Goal: Information Seeking & Learning: Learn about a topic

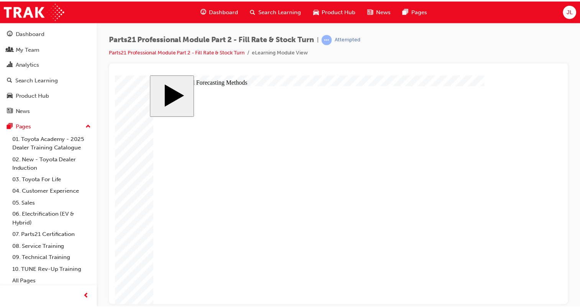
scroll to position [18, 0]
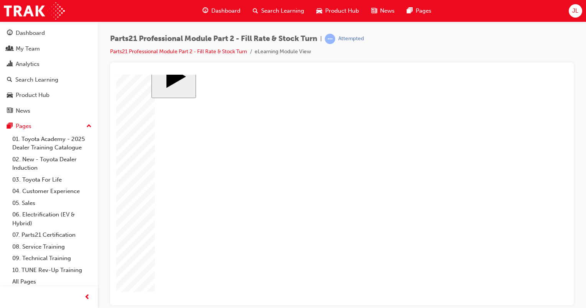
checkbox input "true"
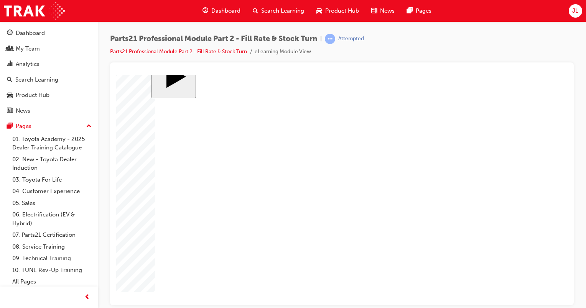
checkbox input "true"
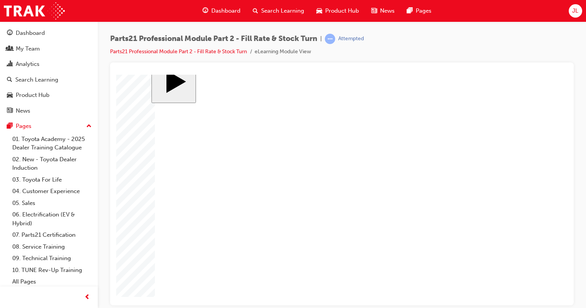
checkbox input "true"
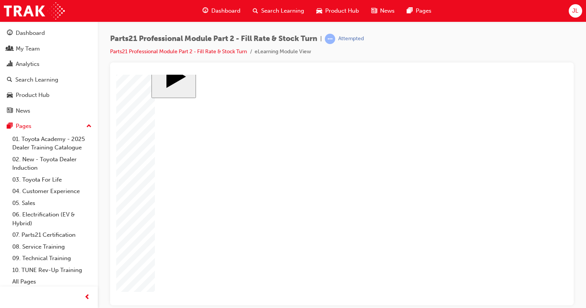
radio input "true"
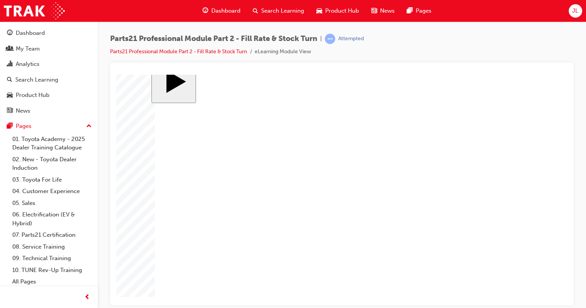
drag, startPoint x: 386, startPoint y: 247, endPoint x: 275, endPoint y: 213, distance: 116.1
drag, startPoint x: 302, startPoint y: 245, endPoint x: 417, endPoint y: 218, distance: 118.4
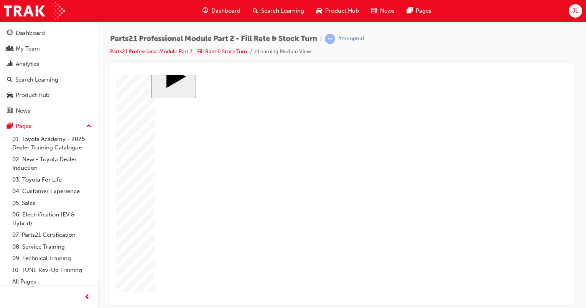
drag, startPoint x: 190, startPoint y: 136, endPoint x: 345, endPoint y: 136, distance: 155.2
drag, startPoint x: 233, startPoint y: 129, endPoint x: 410, endPoint y: 133, distance: 177.1
drag, startPoint x: 300, startPoint y: 140, endPoint x: 501, endPoint y: 149, distance: 201.0
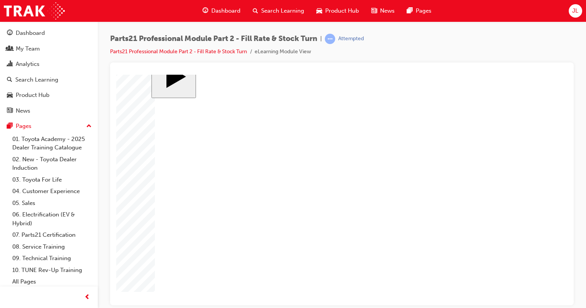
drag, startPoint x: 184, startPoint y: 190, endPoint x: 348, endPoint y: 180, distance: 164.0
drag, startPoint x: 190, startPoint y: 182, endPoint x: 358, endPoint y: 182, distance: 167.5
drag, startPoint x: 239, startPoint y: 175, endPoint x: 416, endPoint y: 175, distance: 177.4
drag, startPoint x: 308, startPoint y: 185, endPoint x: 495, endPoint y: 185, distance: 187.0
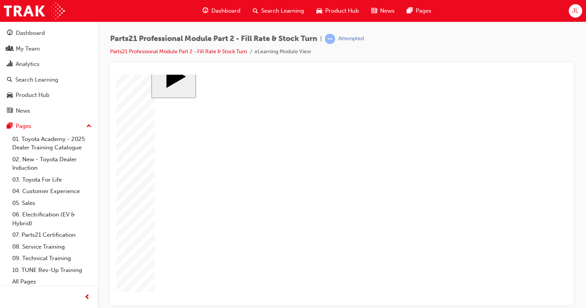
drag, startPoint x: 185, startPoint y: 232, endPoint x: 354, endPoint y: 218, distance: 169.1
drag, startPoint x: 237, startPoint y: 232, endPoint x: 408, endPoint y: 223, distance: 171.5
drag, startPoint x: 296, startPoint y: 234, endPoint x: 501, endPoint y: 234, distance: 205.0
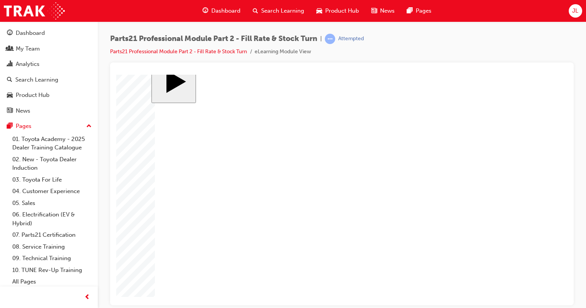
drag, startPoint x: 357, startPoint y: 140, endPoint x: 223, endPoint y: 140, distance: 133.7
drag, startPoint x: 356, startPoint y: 146, endPoint x: 230, endPoint y: 144, distance: 126.5
drag, startPoint x: 360, startPoint y: 140, endPoint x: 294, endPoint y: 140, distance: 65.5
drag, startPoint x: 367, startPoint y: 143, endPoint x: 282, endPoint y: 186, distance: 94.8
drag, startPoint x: 367, startPoint y: 151, endPoint x: 332, endPoint y: 161, distance: 36.2
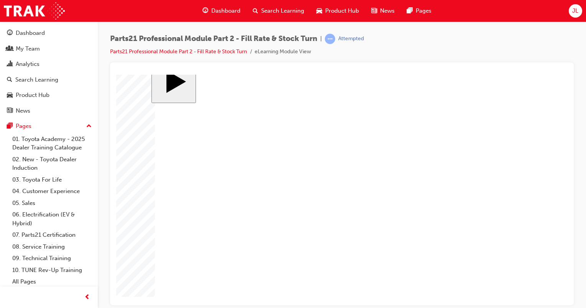
drag, startPoint x: 359, startPoint y: 138, endPoint x: 290, endPoint y: 171, distance: 76.8
drag, startPoint x: 355, startPoint y: 139, endPoint x: 278, endPoint y: 177, distance: 86.2
drag, startPoint x: 423, startPoint y: 144, endPoint x: 182, endPoint y: 219, distance: 251.6
drag, startPoint x: 417, startPoint y: 139, endPoint x: 291, endPoint y: 227, distance: 153.3
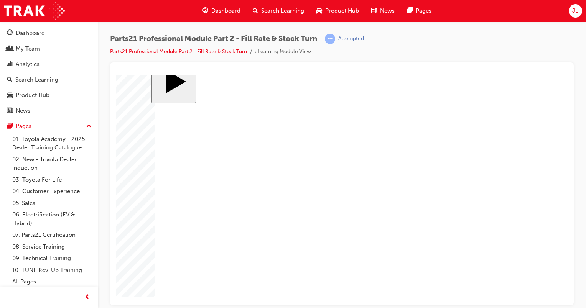
drag, startPoint x: 360, startPoint y: 144, endPoint x: 177, endPoint y: 218, distance: 197.9
drag, startPoint x: 238, startPoint y: 141, endPoint x: 345, endPoint y: 141, distance: 106.5
drag, startPoint x: 356, startPoint y: 146, endPoint x: 230, endPoint y: 140, distance: 125.8
drag, startPoint x: 190, startPoint y: 134, endPoint x: 379, endPoint y: 137, distance: 188.2
drag, startPoint x: 299, startPoint y: 137, endPoint x: 426, endPoint y: 137, distance: 127.6
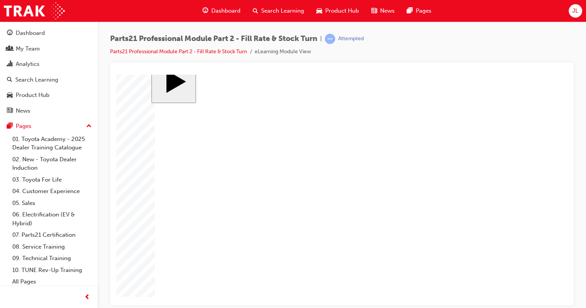
drag, startPoint x: 239, startPoint y: 168, endPoint x: 466, endPoint y: 131, distance: 229.7
drag, startPoint x: 186, startPoint y: 182, endPoint x: 368, endPoint y: 187, distance: 181.7
drag, startPoint x: 294, startPoint y: 189, endPoint x: 416, endPoint y: 185, distance: 121.5
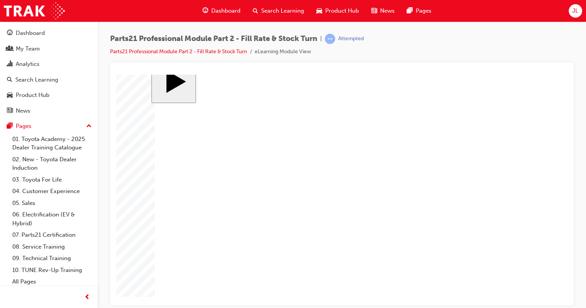
drag, startPoint x: 294, startPoint y: 234, endPoint x: 502, endPoint y: 237, distance: 208.1
drag, startPoint x: 484, startPoint y: 182, endPoint x: 295, endPoint y: 185, distance: 188.9
drag, startPoint x: 244, startPoint y: 139, endPoint x: 494, endPoint y: 197, distance: 255.6
drag, startPoint x: 483, startPoint y: 178, endPoint x: 228, endPoint y: 167, distance: 255.8
drag, startPoint x: 357, startPoint y: 185, endPoint x: 516, endPoint y: 185, distance: 159.0
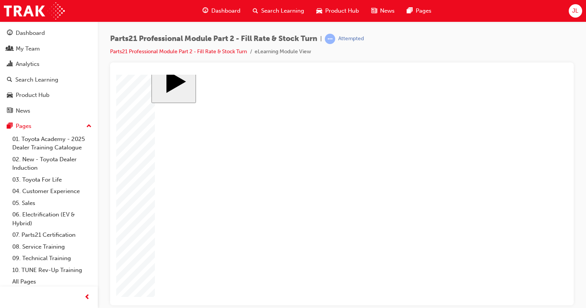
drag, startPoint x: 360, startPoint y: 179, endPoint x: 232, endPoint y: 171, distance: 128.6
drag, startPoint x: 351, startPoint y: 177, endPoint x: 243, endPoint y: 175, distance: 107.7
drag, startPoint x: 417, startPoint y: 139, endPoint x: 238, endPoint y: 178, distance: 183.1
drag, startPoint x: 429, startPoint y: 142, endPoint x: 193, endPoint y: 134, distance: 236.5
drag, startPoint x: 182, startPoint y: 181, endPoint x: 412, endPoint y: 141, distance: 232.9
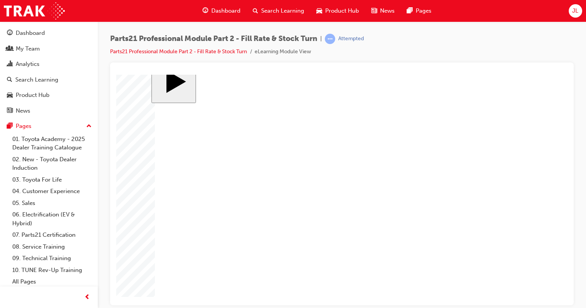
drag, startPoint x: 190, startPoint y: 240, endPoint x: 279, endPoint y: 226, distance: 89.3
drag, startPoint x: 293, startPoint y: 182, endPoint x: 509, endPoint y: 124, distance: 224.2
drag, startPoint x: 195, startPoint y: 242, endPoint x: 337, endPoint y: 206, distance: 146.6
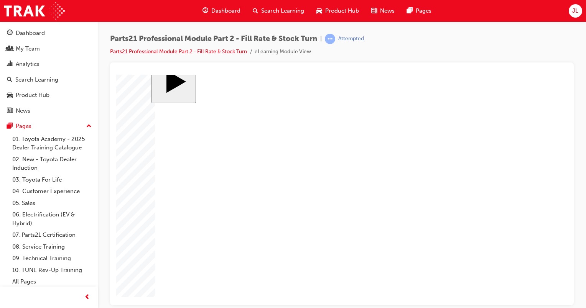
drag, startPoint x: 189, startPoint y: 235, endPoint x: 359, endPoint y: 184, distance: 177.7
drag, startPoint x: 244, startPoint y: 182, endPoint x: 417, endPoint y: 187, distance: 173.7
drag, startPoint x: 417, startPoint y: 188, endPoint x: 161, endPoint y: 221, distance: 258.1
drag, startPoint x: 248, startPoint y: 136, endPoint x: 433, endPoint y: 193, distance: 193.8
drag, startPoint x: 236, startPoint y: 183, endPoint x: 479, endPoint y: 193, distance: 243.2
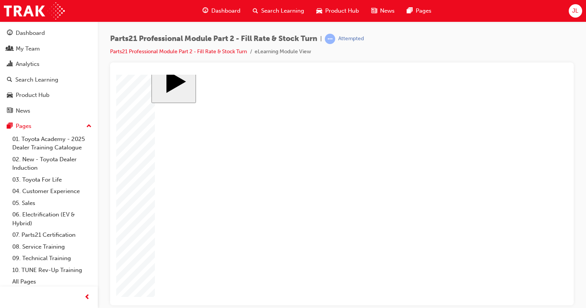
drag, startPoint x: 356, startPoint y: 192, endPoint x: 129, endPoint y: 166, distance: 228.7
drag, startPoint x: 371, startPoint y: 139, endPoint x: 203, endPoint y: 148, distance: 168.1
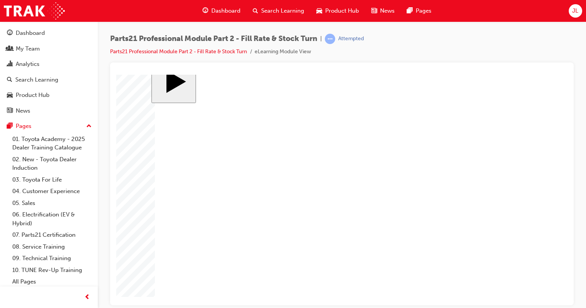
drag, startPoint x: 435, startPoint y: 140, endPoint x: 294, endPoint y: 153, distance: 141.9
drag, startPoint x: 363, startPoint y: 146, endPoint x: 243, endPoint y: 148, distance: 119.6
drag, startPoint x: 358, startPoint y: 146, endPoint x: 261, endPoint y: 180, distance: 102.8
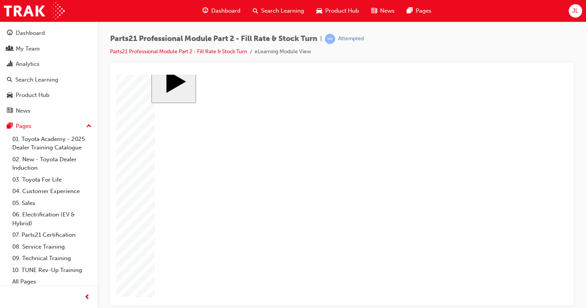
drag, startPoint x: 360, startPoint y: 140, endPoint x: 251, endPoint y: 140, distance: 108.4
drag, startPoint x: 363, startPoint y: 138, endPoint x: 238, endPoint y: 183, distance: 133.7
drag, startPoint x: 248, startPoint y: 139, endPoint x: 395, endPoint y: 134, distance: 147.2
drag, startPoint x: 305, startPoint y: 137, endPoint x: 409, endPoint y: 139, distance: 103.9
drag, startPoint x: 296, startPoint y: 186, endPoint x: 495, endPoint y: 149, distance: 202.3
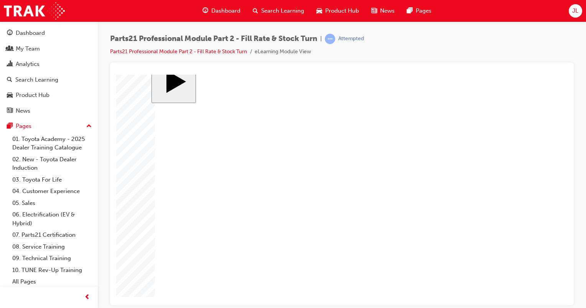
drag, startPoint x: 195, startPoint y: 178, endPoint x: 370, endPoint y: 184, distance: 174.5
drag, startPoint x: 184, startPoint y: 242, endPoint x: 193, endPoint y: 238, distance: 9.9
drag, startPoint x: 192, startPoint y: 233, endPoint x: 431, endPoint y: 192, distance: 242.2
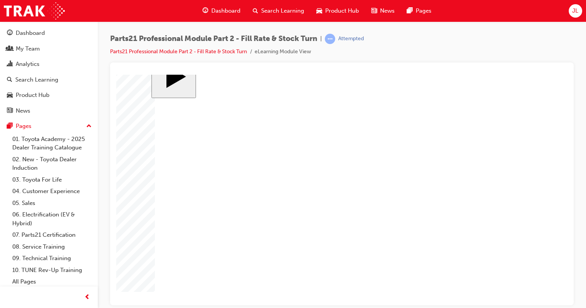
drag, startPoint x: 187, startPoint y: 134, endPoint x: 458, endPoint y: 185, distance: 275.5
drag, startPoint x: 362, startPoint y: 144, endPoint x: 301, endPoint y: 161, distance: 63.4
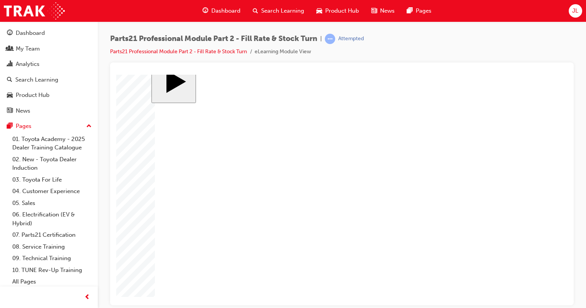
drag, startPoint x: 349, startPoint y: 145, endPoint x: 298, endPoint y: 145, distance: 51.0
drag, startPoint x: 351, startPoint y: 141, endPoint x: 192, endPoint y: 143, distance: 159.0
drag, startPoint x: 363, startPoint y: 138, endPoint x: 187, endPoint y: 182, distance: 180.9
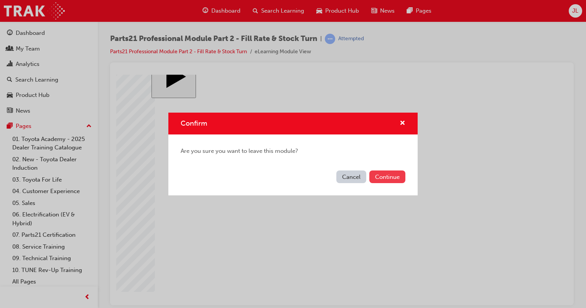
click at [390, 176] on button "Continue" at bounding box center [387, 177] width 36 height 13
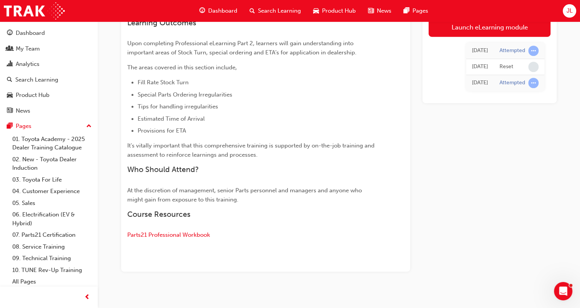
scroll to position [340, 0]
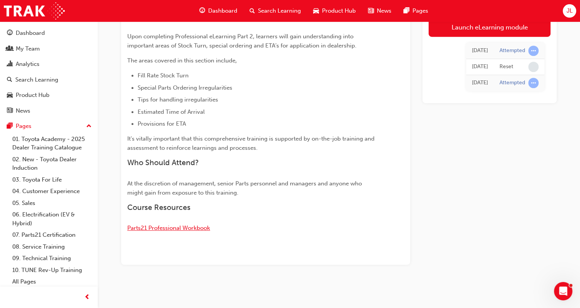
click at [185, 229] on span "Parts21 Professional Workbook" at bounding box center [168, 228] width 83 height 7
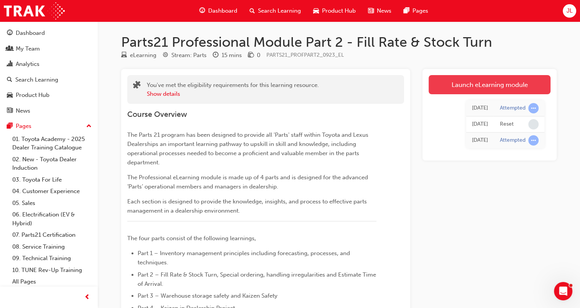
click at [496, 92] on link "Launch eLearning module" at bounding box center [489, 84] width 122 height 19
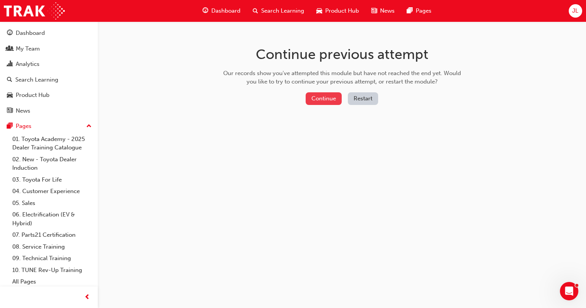
click at [324, 99] on button "Continue" at bounding box center [323, 98] width 36 height 13
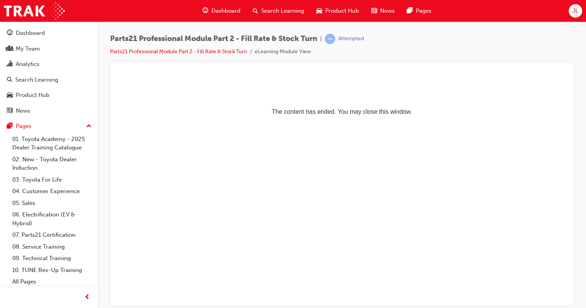
click at [345, 113] on p "The content has ended. You may close this window." at bounding box center [341, 97] width 445 height 34
click at [222, 51] on link "Parts21 Professional Module Part 2 - Fill Rate & Stock Turn" at bounding box center [178, 51] width 137 height 7
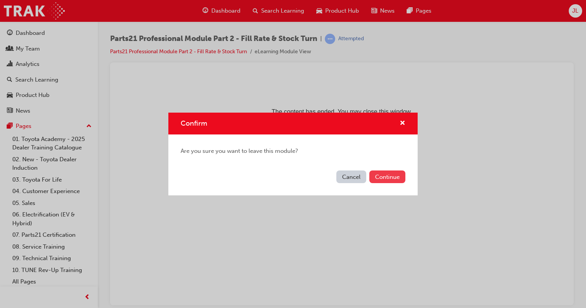
click at [394, 171] on button "Continue" at bounding box center [387, 177] width 36 height 13
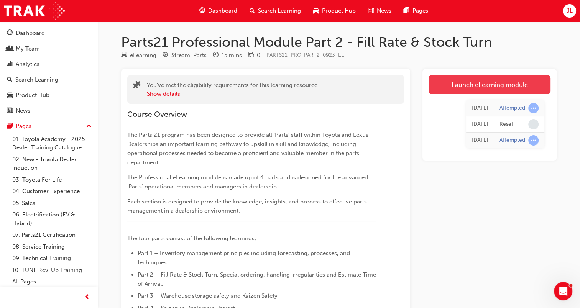
click at [478, 93] on link "Launch eLearning module" at bounding box center [489, 84] width 122 height 19
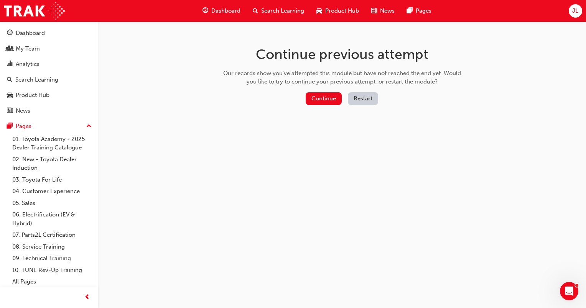
click at [374, 98] on button "Restart" at bounding box center [363, 98] width 30 height 13
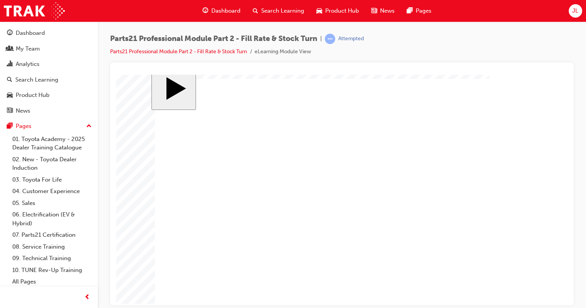
scroll to position [18, 0]
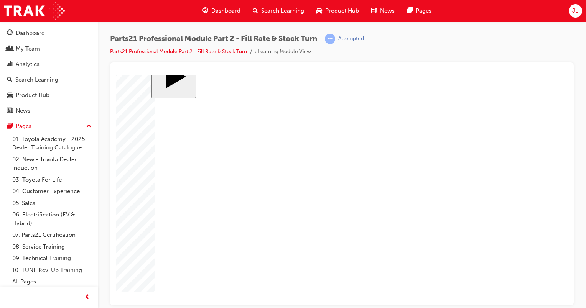
checkbox input "true"
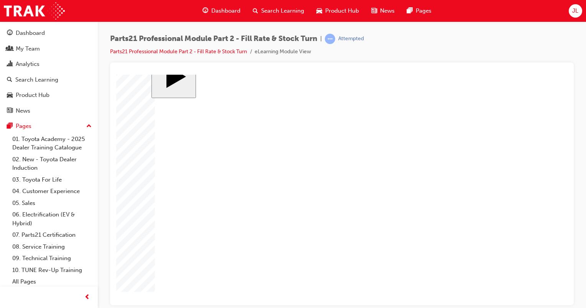
checkbox input "true"
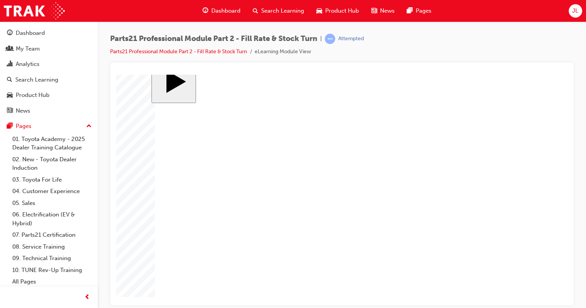
checkbox input "true"
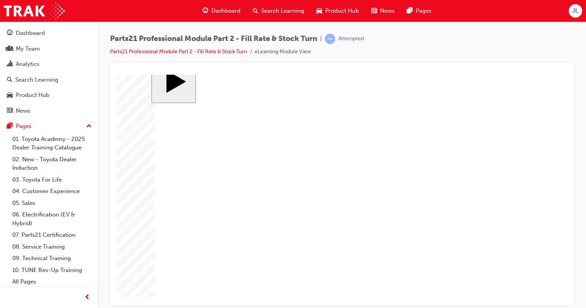
checkbox input "true"
drag, startPoint x: 181, startPoint y: 197, endPoint x: 179, endPoint y: 204, distance: 7.2
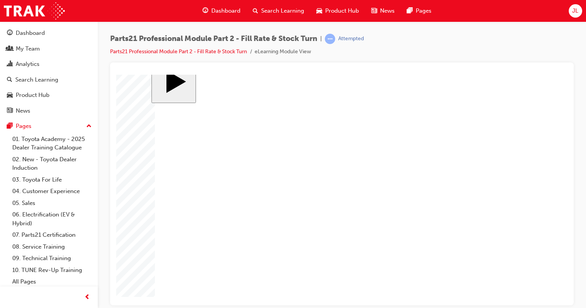
checkbox input "true"
checkbox input "false"
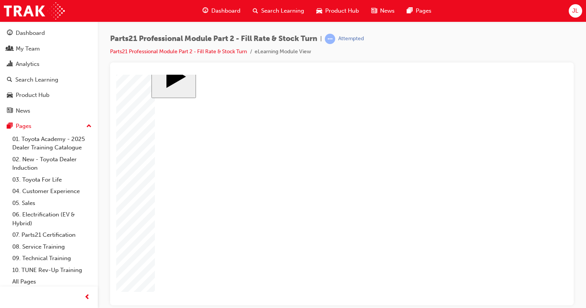
checkbox input "false"
drag, startPoint x: 174, startPoint y: 169, endPoint x: 178, endPoint y: 169, distance: 3.9
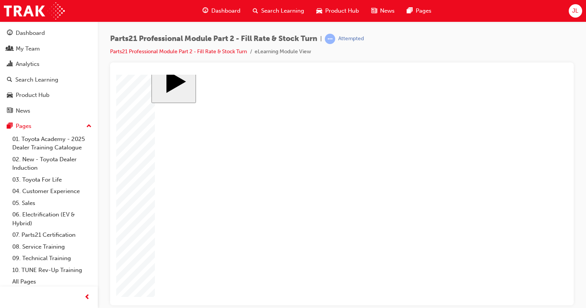
checkbox input "false"
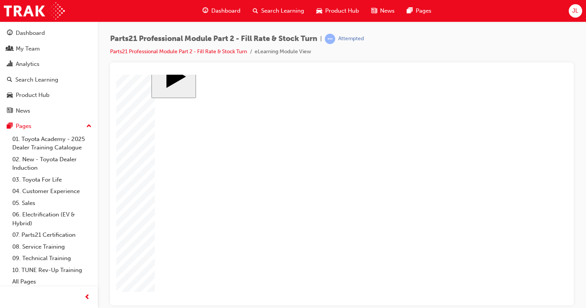
checkbox input "false"
drag, startPoint x: 173, startPoint y: 148, endPoint x: 186, endPoint y: 152, distance: 13.7
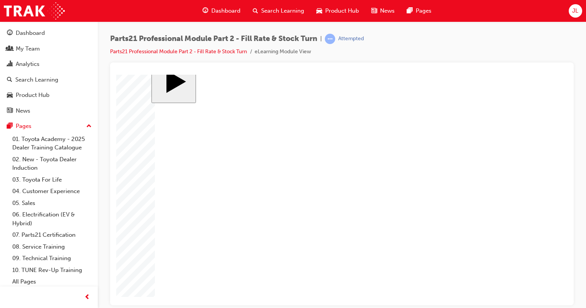
checkbox input "true"
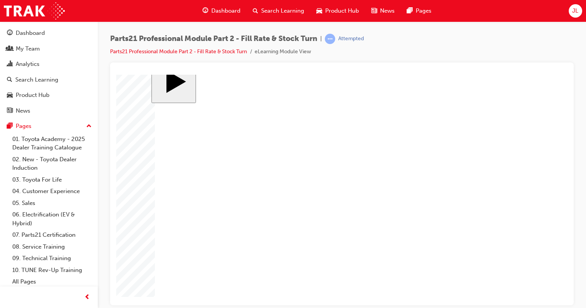
checkbox input "true"
checkbox input "false"
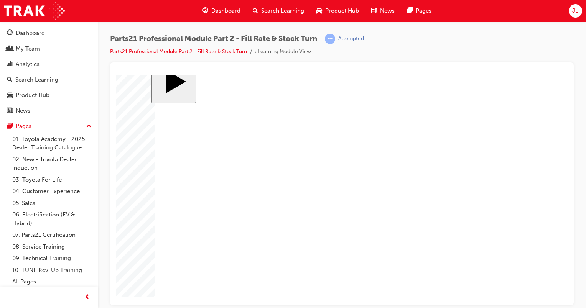
checkbox input "false"
checkbox input "true"
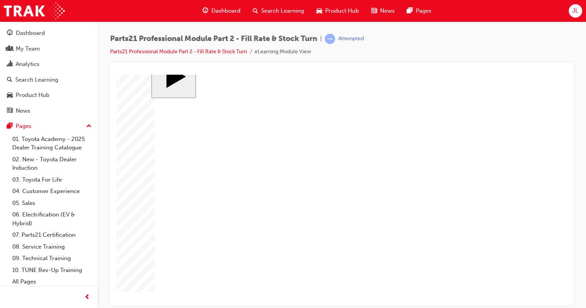
checkbox input "true"
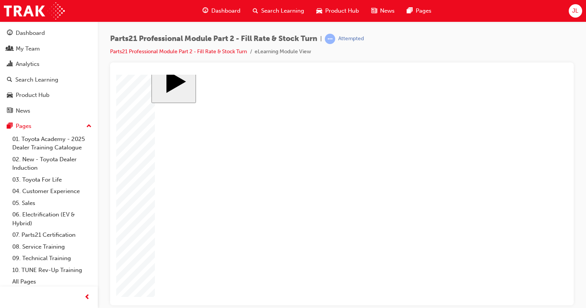
checkbox input "true"
checkbox input "false"
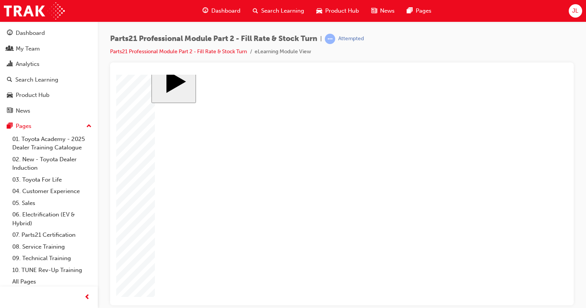
checkbox input "true"
checkbox input "false"
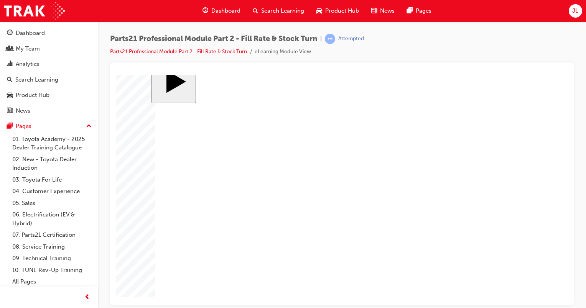
checkbox input "true"
checkbox input "false"
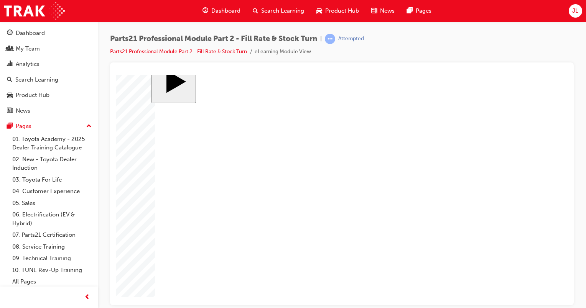
checkbox input "false"
drag, startPoint x: 171, startPoint y: 179, endPoint x: 187, endPoint y: 190, distance: 19.7
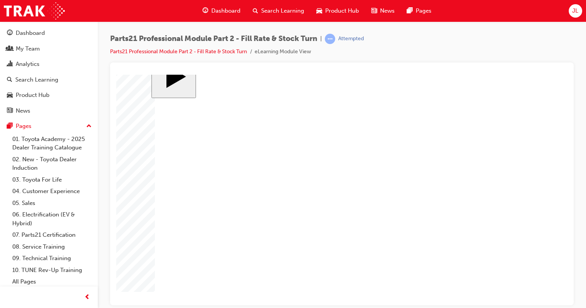
checkbox input "true"
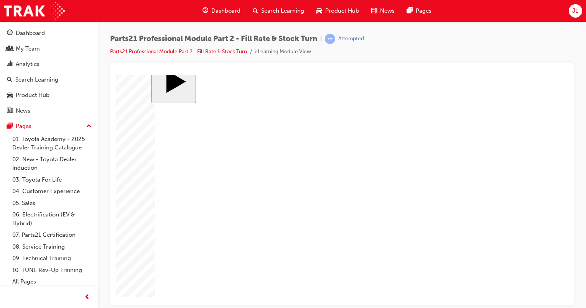
checkbox input "true"
drag, startPoint x: 177, startPoint y: 187, endPoint x: 187, endPoint y: 185, distance: 10.5
checkbox input "false"
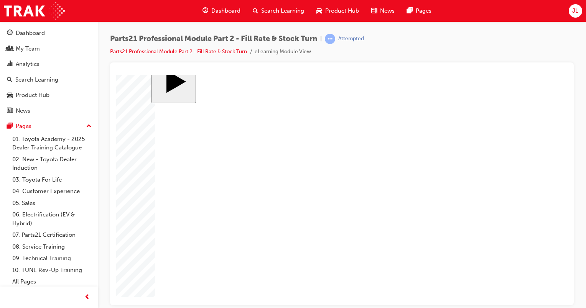
drag, startPoint x: 506, startPoint y: 77, endPoint x: 623, endPoint y: 99, distance: 119.6
